Goal: Task Accomplishment & Management: Complete application form

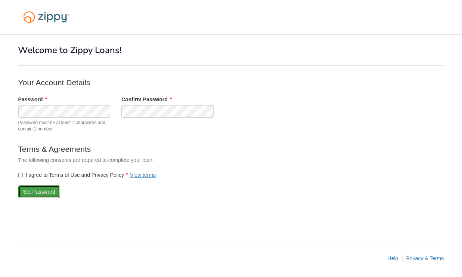
click at [31, 193] on button "Set Password" at bounding box center [39, 191] width 42 height 13
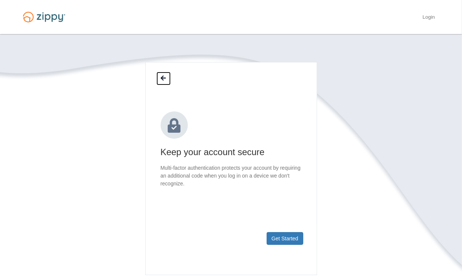
click at [162, 77] on icon at bounding box center [163, 78] width 5 height 6
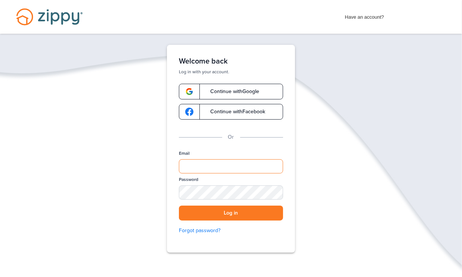
click at [194, 166] on input "Email" at bounding box center [231, 166] width 104 height 14
type input "**********"
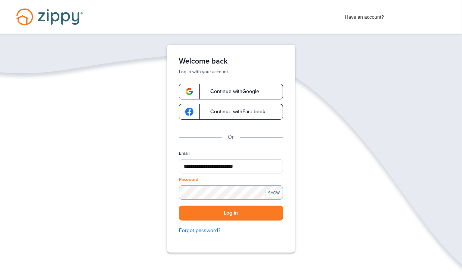
click at [179, 205] on button "Log in" at bounding box center [231, 212] width 104 height 15
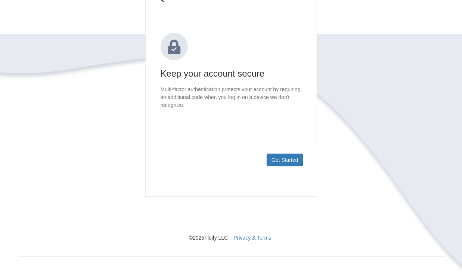
scroll to position [81, 0]
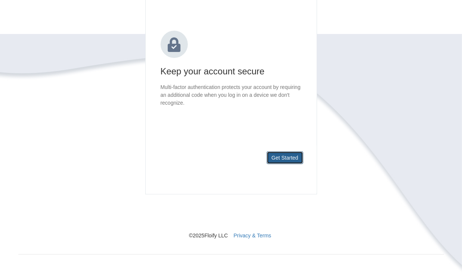
click at [298, 159] on button "Get Started" at bounding box center [285, 157] width 37 height 13
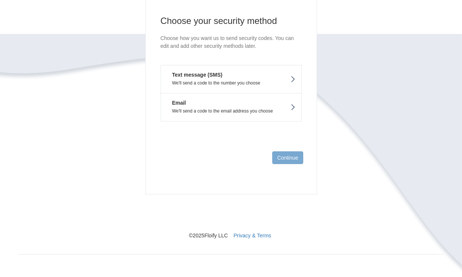
click at [292, 79] on icon at bounding box center [293, 79] width 5 height 8
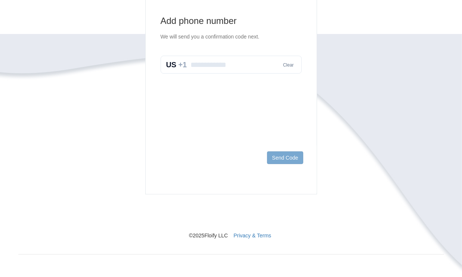
click at [244, 67] on input "text" at bounding box center [231, 65] width 141 height 18
type input "**********"
click at [295, 160] on button "Send Code" at bounding box center [285, 157] width 36 height 13
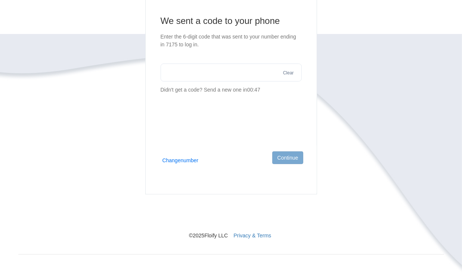
click at [192, 81] on section "We sent a code to your phone Enter the 6-digit code that was sent to your numbe…" at bounding box center [231, 54] width 141 height 79
click at [190, 76] on input "text" at bounding box center [231, 73] width 141 height 18
type input "******"
click at [290, 160] on button "Continue" at bounding box center [287, 157] width 31 height 13
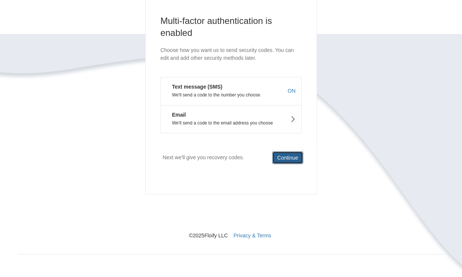
click at [290, 160] on button "Continue" at bounding box center [287, 157] width 31 height 13
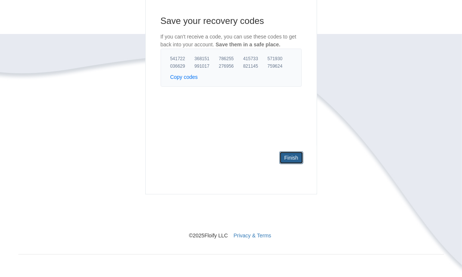
click at [293, 160] on link "Finish" at bounding box center [291, 157] width 24 height 13
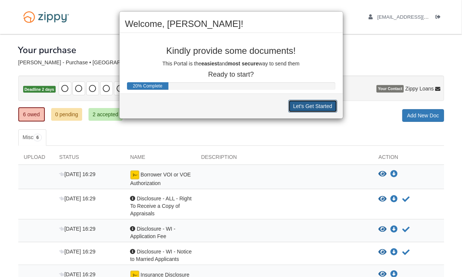
click at [319, 107] on button "Let's Get Started" at bounding box center [312, 106] width 49 height 13
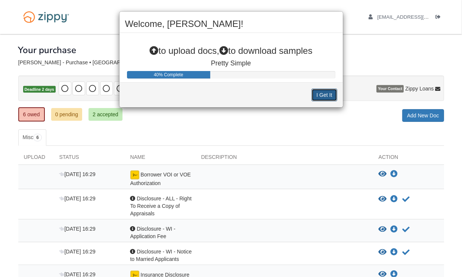
click at [322, 98] on button "I Get It" at bounding box center [324, 95] width 25 height 13
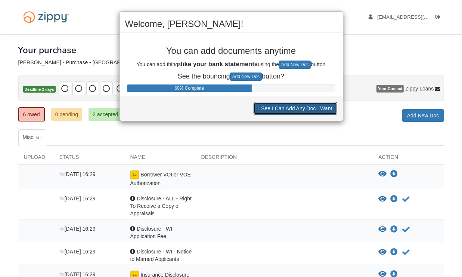
click at [292, 111] on button "I See I Can Add Any Doc I Want" at bounding box center [296, 108] width 84 height 13
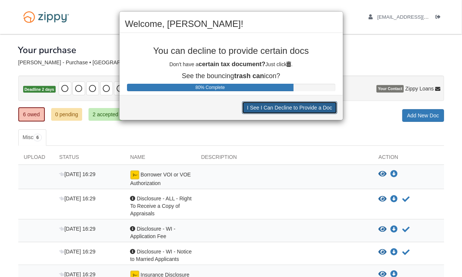
click at [292, 111] on button "I See I Can Decline to Provide a Doc" at bounding box center [289, 107] width 95 height 13
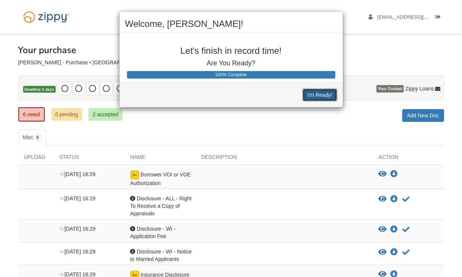
click at [312, 95] on button "I'm Ready!" at bounding box center [320, 95] width 34 height 13
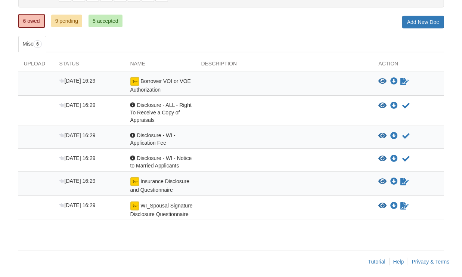
scroll to position [95, 0]
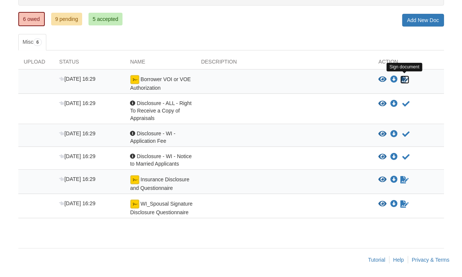
click at [403, 77] on icon "Sign Form" at bounding box center [405, 79] width 8 height 7
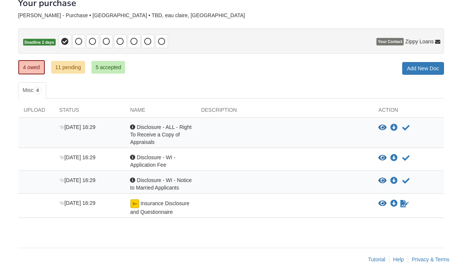
scroll to position [47, 0]
click at [25, 70] on link "4 owed" at bounding box center [31, 68] width 27 height 14
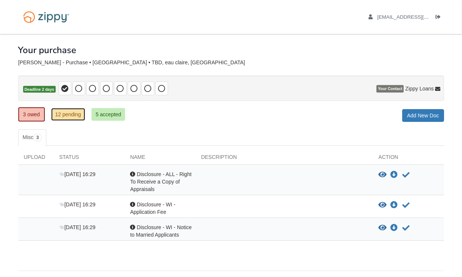
click at [66, 116] on link "12 pending" at bounding box center [68, 114] width 34 height 13
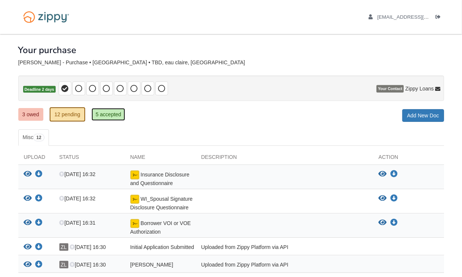
click at [105, 118] on link "5 accepted" at bounding box center [109, 114] width 34 height 13
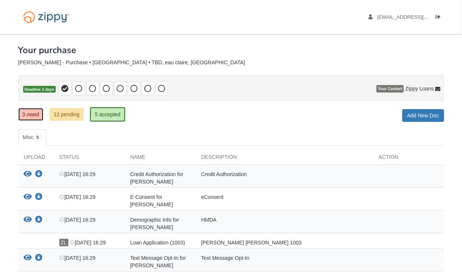
click at [35, 116] on link "3 owed" at bounding box center [30, 114] width 25 height 13
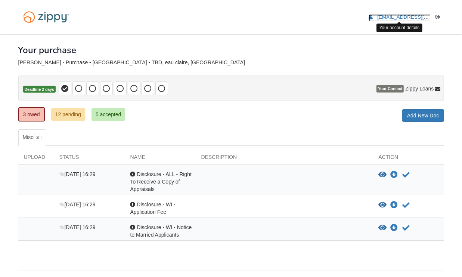
click at [396, 16] on span "[EMAIL_ADDRESS][DOMAIN_NAME]" at bounding box center [420, 17] width 86 height 6
